Goal: Check status: Check status

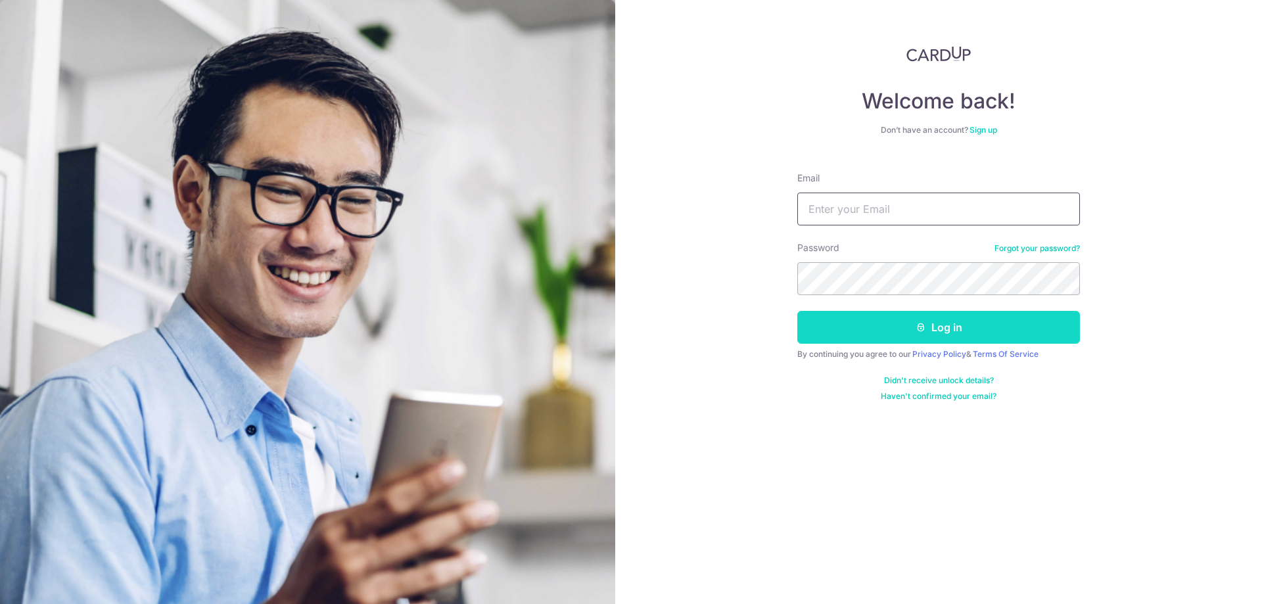
type input "[EMAIL_ADDRESS][DOMAIN_NAME]"
click at [898, 327] on button "Log in" at bounding box center [938, 327] width 283 height 33
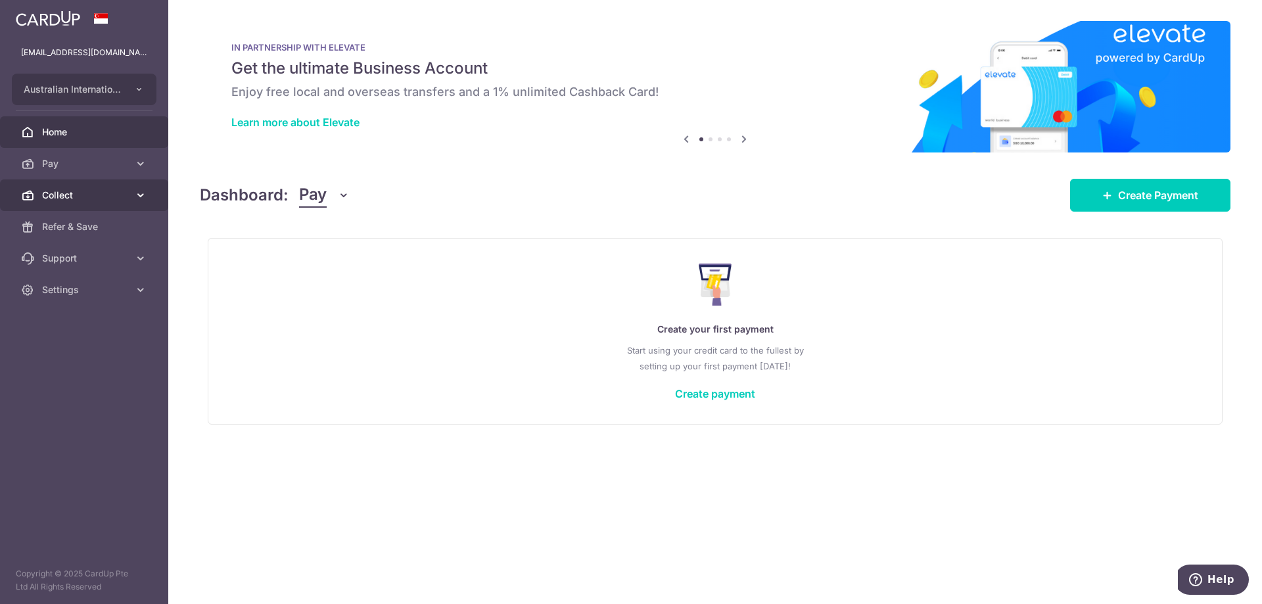
click at [131, 195] on link "Collect" at bounding box center [84, 195] width 168 height 32
click at [126, 202] on link "Collect" at bounding box center [84, 195] width 168 height 32
drag, startPoint x: 129, startPoint y: 193, endPoint x: 114, endPoint y: 212, distance: 24.8
click at [129, 193] on link "Collect" at bounding box center [84, 195] width 168 height 32
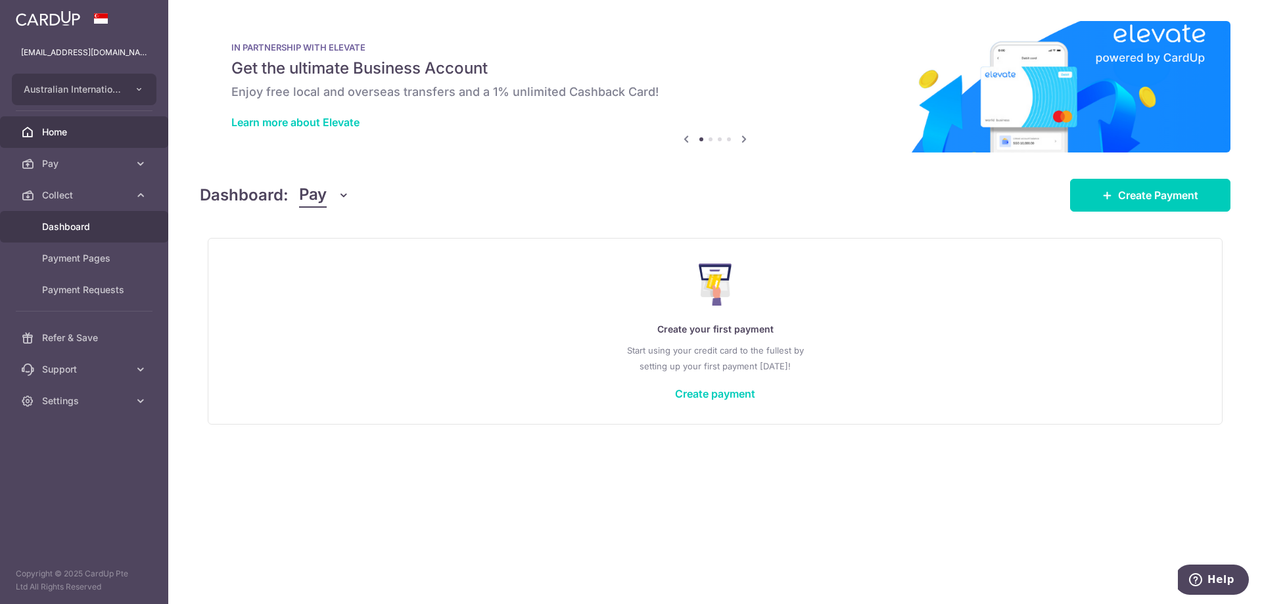
click at [108, 218] on link "Dashboard" at bounding box center [84, 227] width 168 height 32
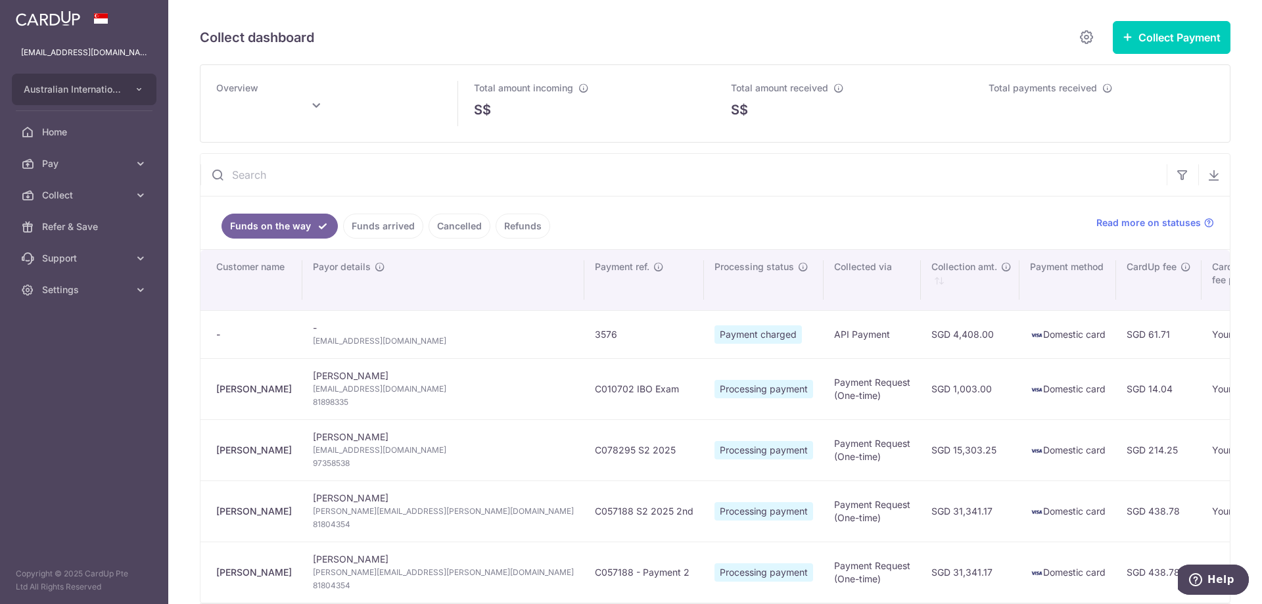
click at [394, 227] on link "Funds arrived" at bounding box center [383, 226] width 80 height 25
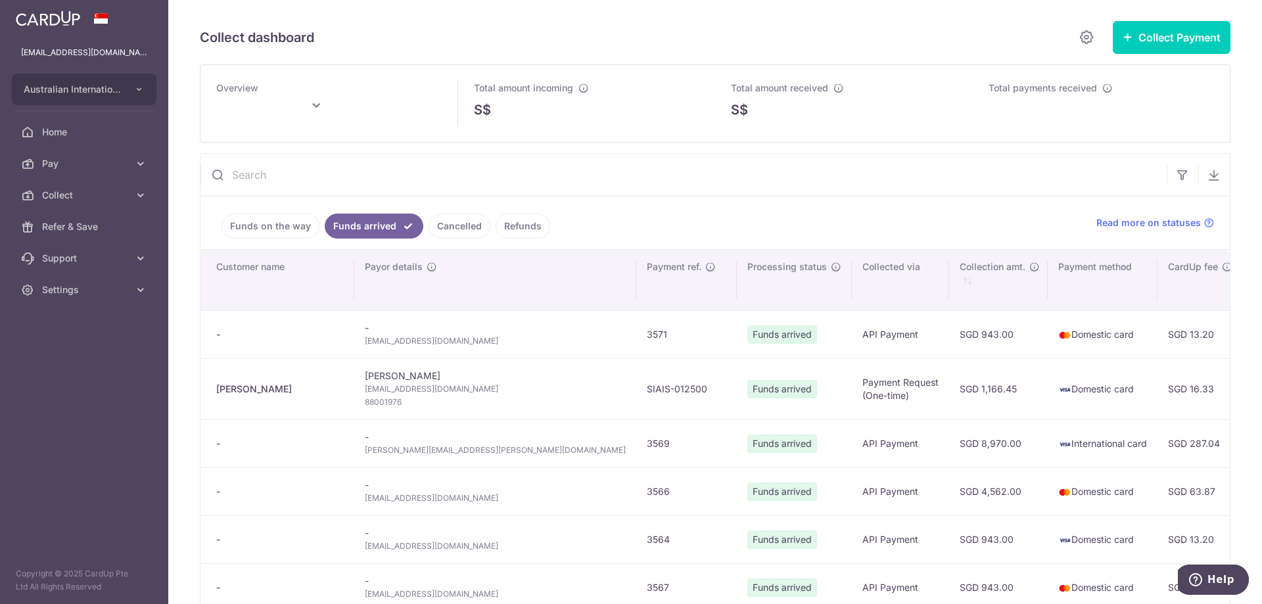
click at [636, 445] on td "3569" at bounding box center [686, 443] width 101 height 48
click at [636, 441] on td "3569" at bounding box center [686, 443] width 101 height 48
type input "September 2025"
click at [747, 444] on span "Funds arrived" at bounding box center [782, 443] width 70 height 18
click at [949, 441] on td "SGD 8,970.00" at bounding box center [998, 443] width 99 height 48
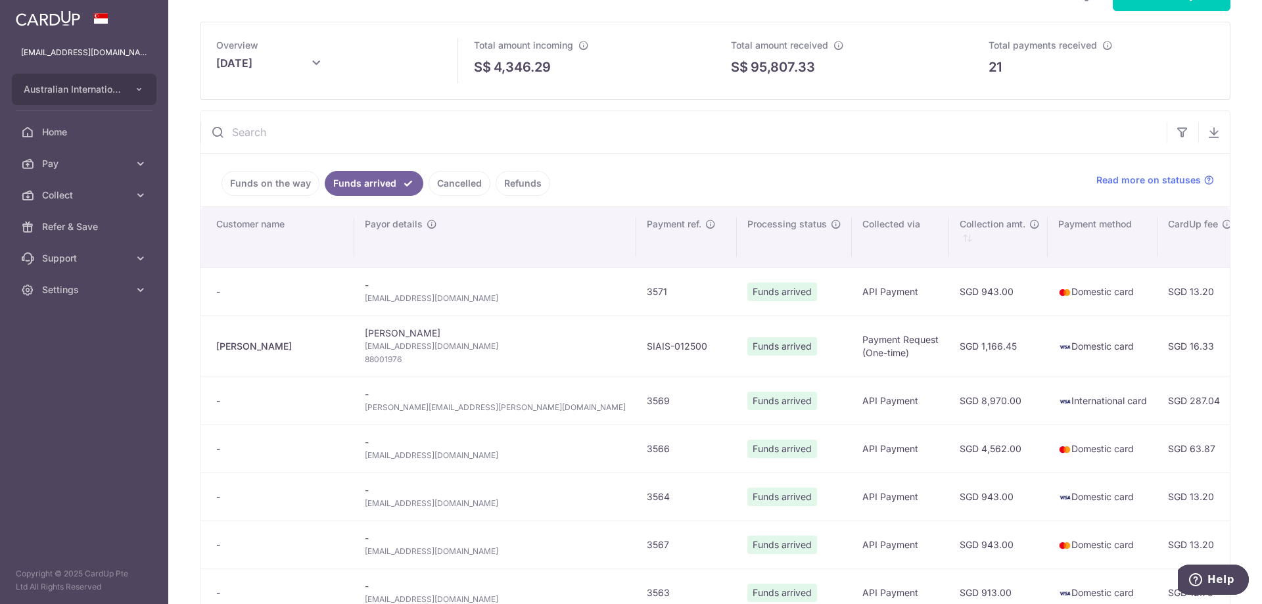
scroll to position [66, 0]
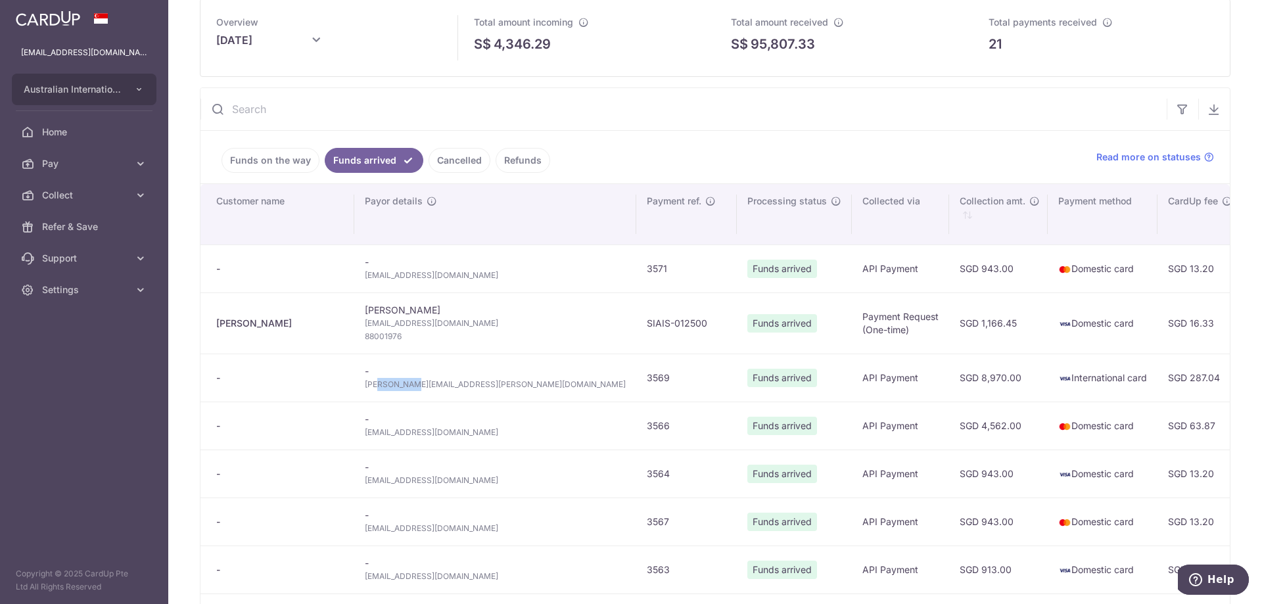
click at [370, 380] on span "alicia.caroline.bell@gmail.com" at bounding box center [495, 384] width 261 height 13
